Goal: Transaction & Acquisition: Purchase product/service

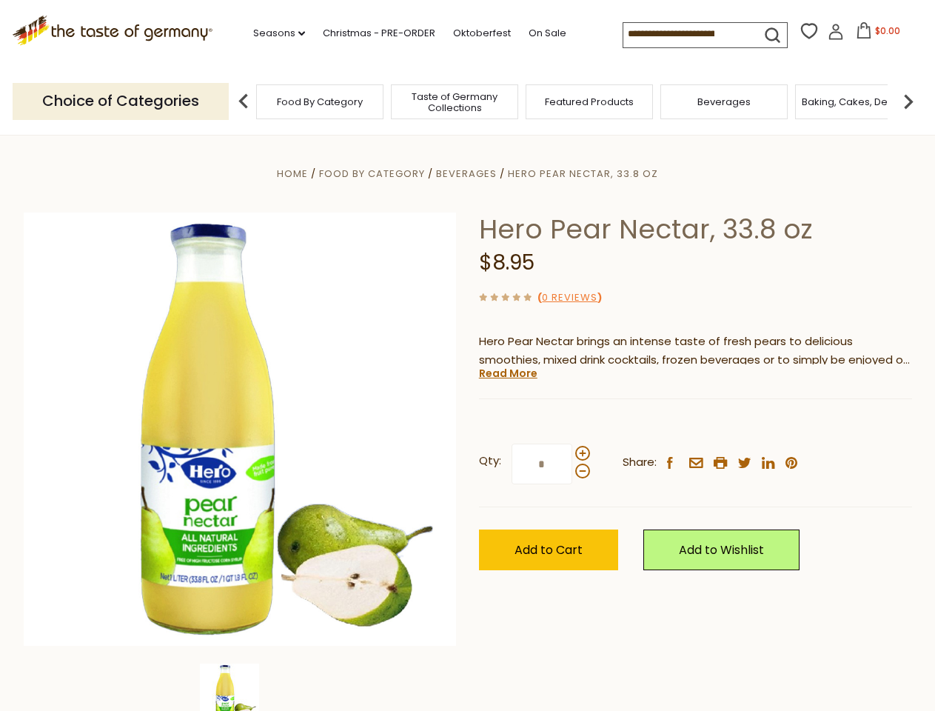
click at [467, 355] on div "Home Food By Category [GEOGRAPHIC_DATA] Hero Pear Nectar, 33.8 oz Hero Pear Nec…" at bounding box center [468, 449] width 911 height 570
click at [273, 33] on link "Seasons dropdown_arrow" at bounding box center [279, 33] width 52 height 16
click at [875, 35] on span "$0.00" at bounding box center [887, 30] width 25 height 13
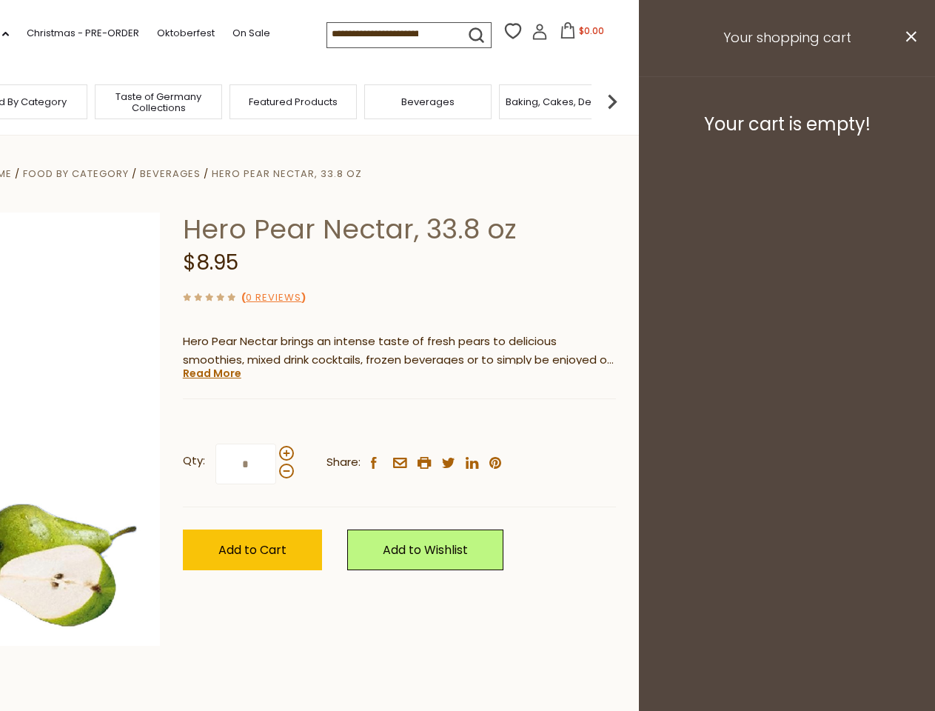
click at [125, 101] on div "All Seasons Recipes Game Day [DATE] [DATE] [DATE][PERSON_NAME] [DATE] Springfes…" at bounding box center [41, 348] width 168 height 628
click at [627, 101] on img at bounding box center [613, 102] width 30 height 30
click at [467, 423] on div "Qty: * Share: facebook email printer twitter linkedin pinterest" at bounding box center [399, 464] width 433 height 86
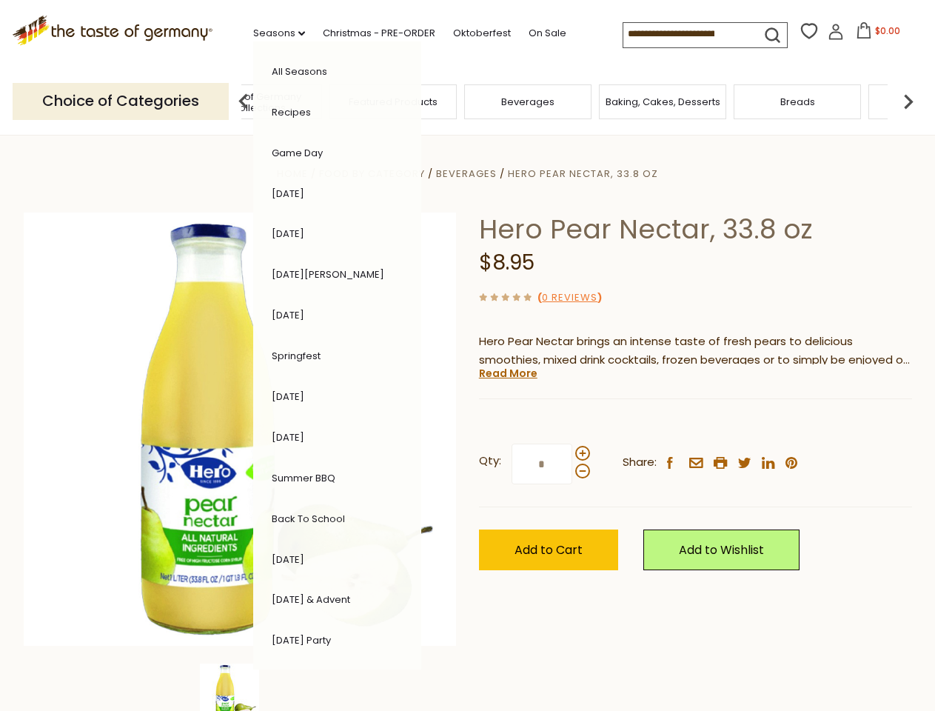
click at [240, 687] on img at bounding box center [229, 692] width 59 height 59
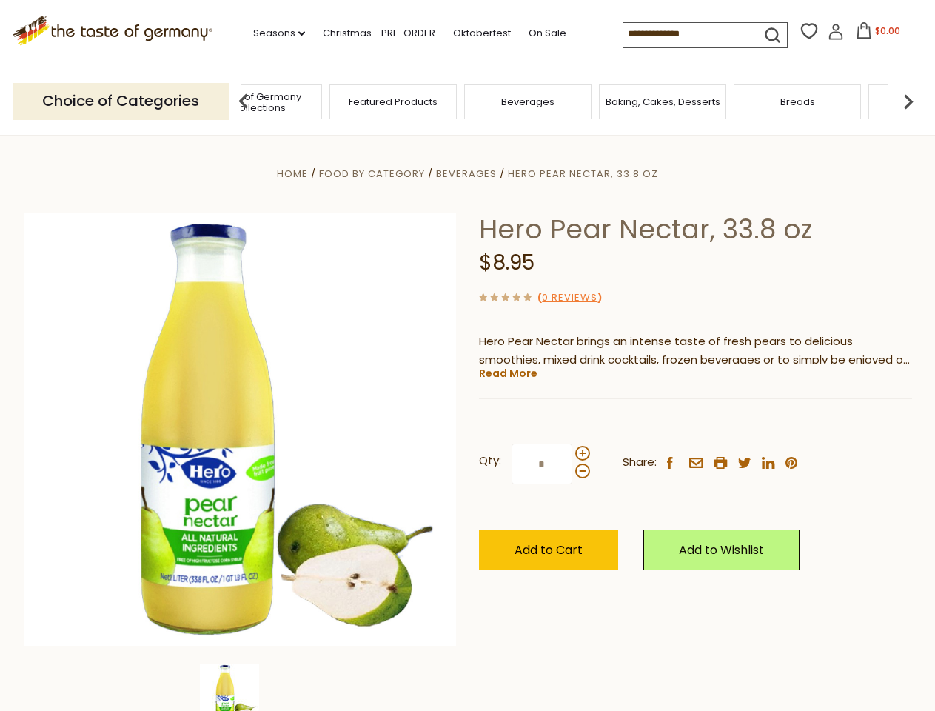
click at [240, 687] on img at bounding box center [229, 692] width 59 height 59
click at [507, 373] on link "Read More" at bounding box center [508, 373] width 58 height 15
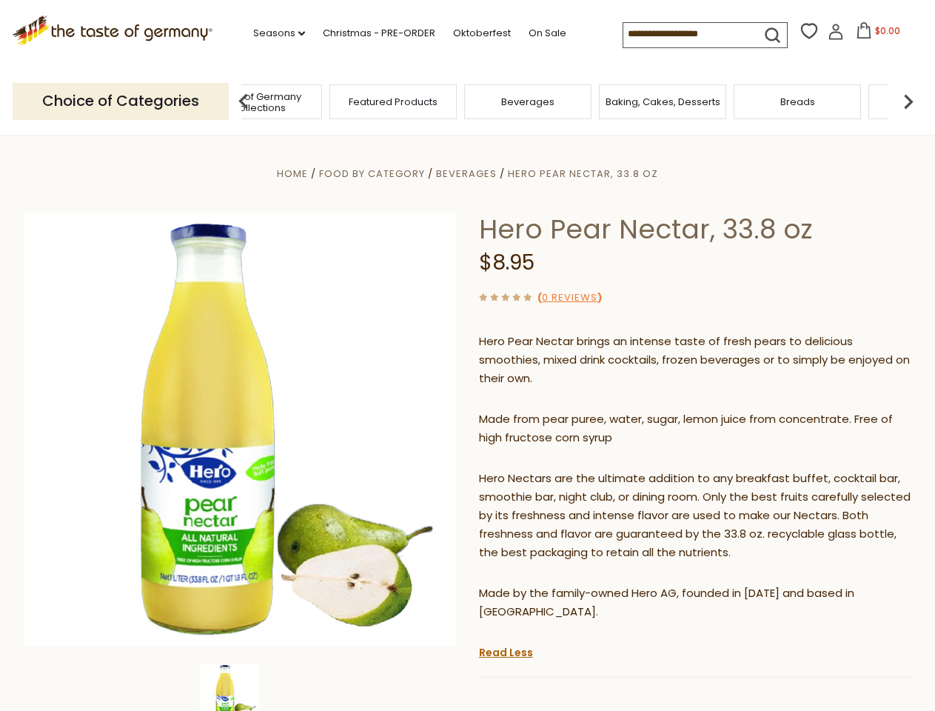
click at [582, 469] on p "Hero Nectars are the ultimate addition to any breakfast buffet, cocktail bar, s…" at bounding box center [695, 515] width 433 height 93
